Goal: Information Seeking & Learning: Learn about a topic

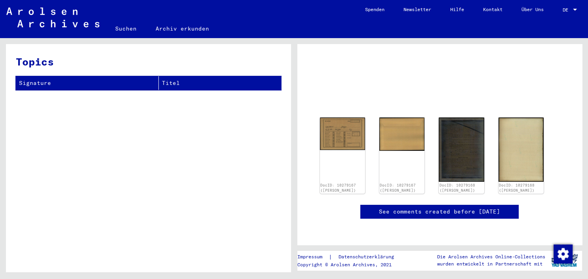
scroll to position [87, 0]
click at [338, 115] on img at bounding box center [343, 132] width 48 height 34
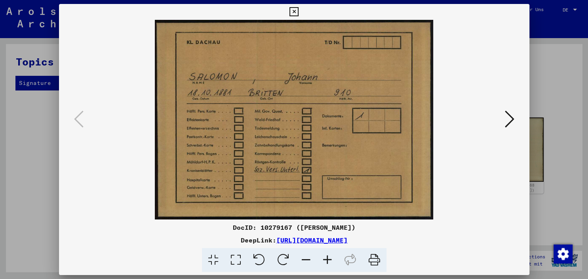
click at [514, 118] on icon at bounding box center [510, 118] width 10 height 19
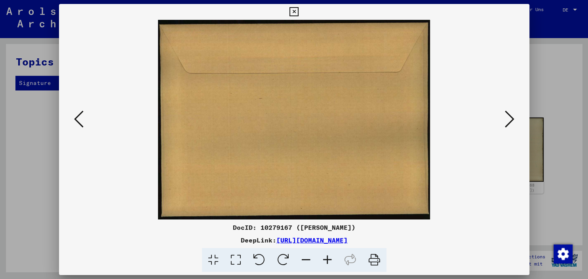
click at [514, 118] on icon at bounding box center [510, 118] width 10 height 19
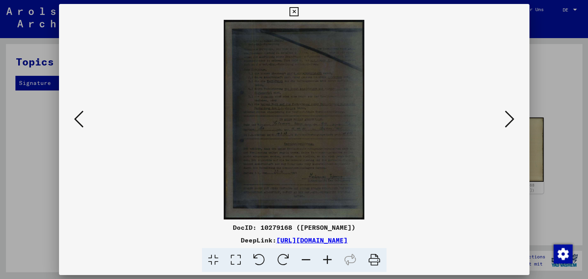
click at [314, 109] on img at bounding box center [294, 119] width 417 height 199
click at [287, 139] on img at bounding box center [294, 119] width 417 height 199
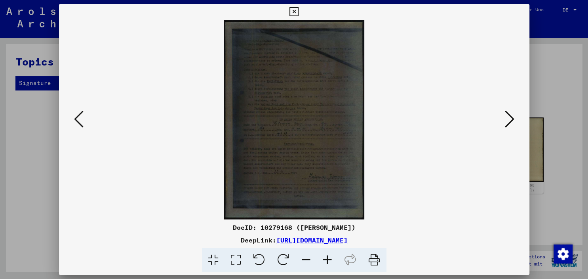
click at [372, 259] on icon at bounding box center [375, 260] width 24 height 24
click at [75, 120] on icon at bounding box center [79, 118] width 10 height 19
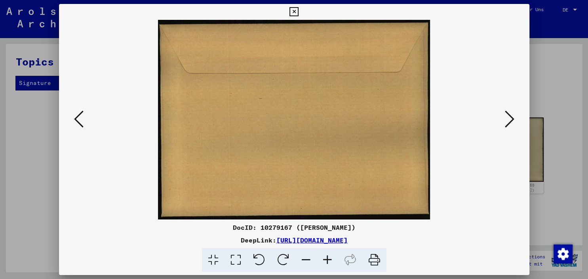
click at [75, 120] on icon at bounding box center [79, 118] width 10 height 19
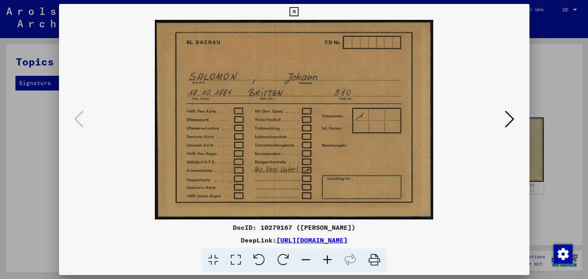
click at [269, 124] on img at bounding box center [294, 119] width 417 height 199
click at [312, 134] on img at bounding box center [294, 119] width 417 height 199
click at [372, 259] on icon at bounding box center [375, 260] width 24 height 24
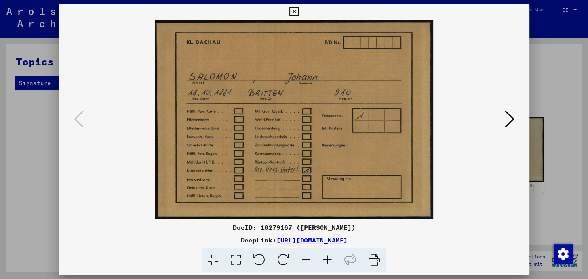
click at [512, 118] on icon at bounding box center [510, 118] width 10 height 19
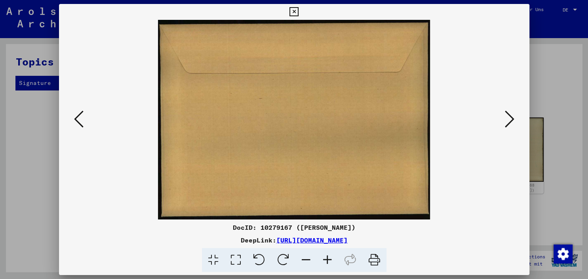
click at [372, 258] on icon at bounding box center [375, 260] width 24 height 24
click at [514, 120] on icon at bounding box center [510, 118] width 10 height 19
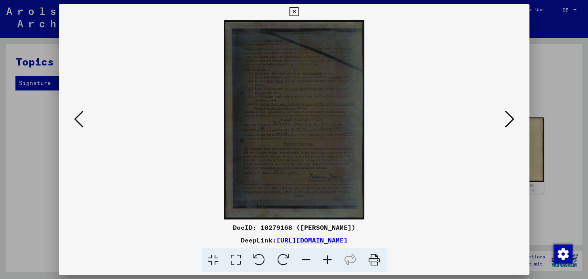
click at [514, 120] on icon at bounding box center [510, 118] width 10 height 19
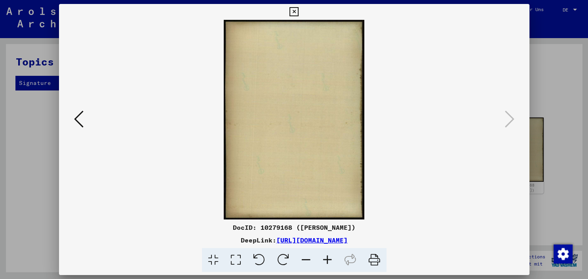
click at [299, 10] on icon at bounding box center [294, 12] width 9 height 10
